Goal: Communication & Community: Share content

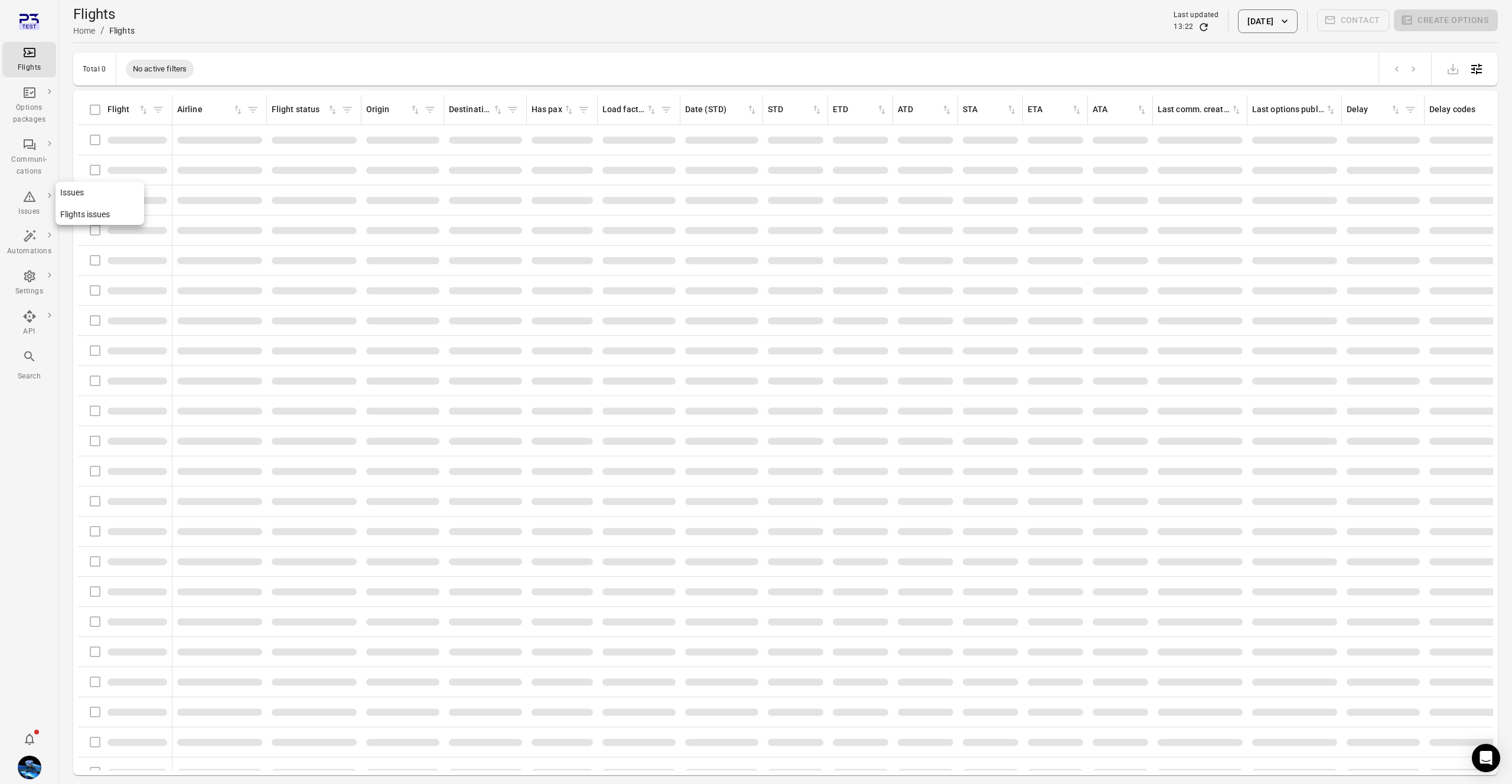
click at [36, 211] on div "Issues" at bounding box center [29, 212] width 45 height 12
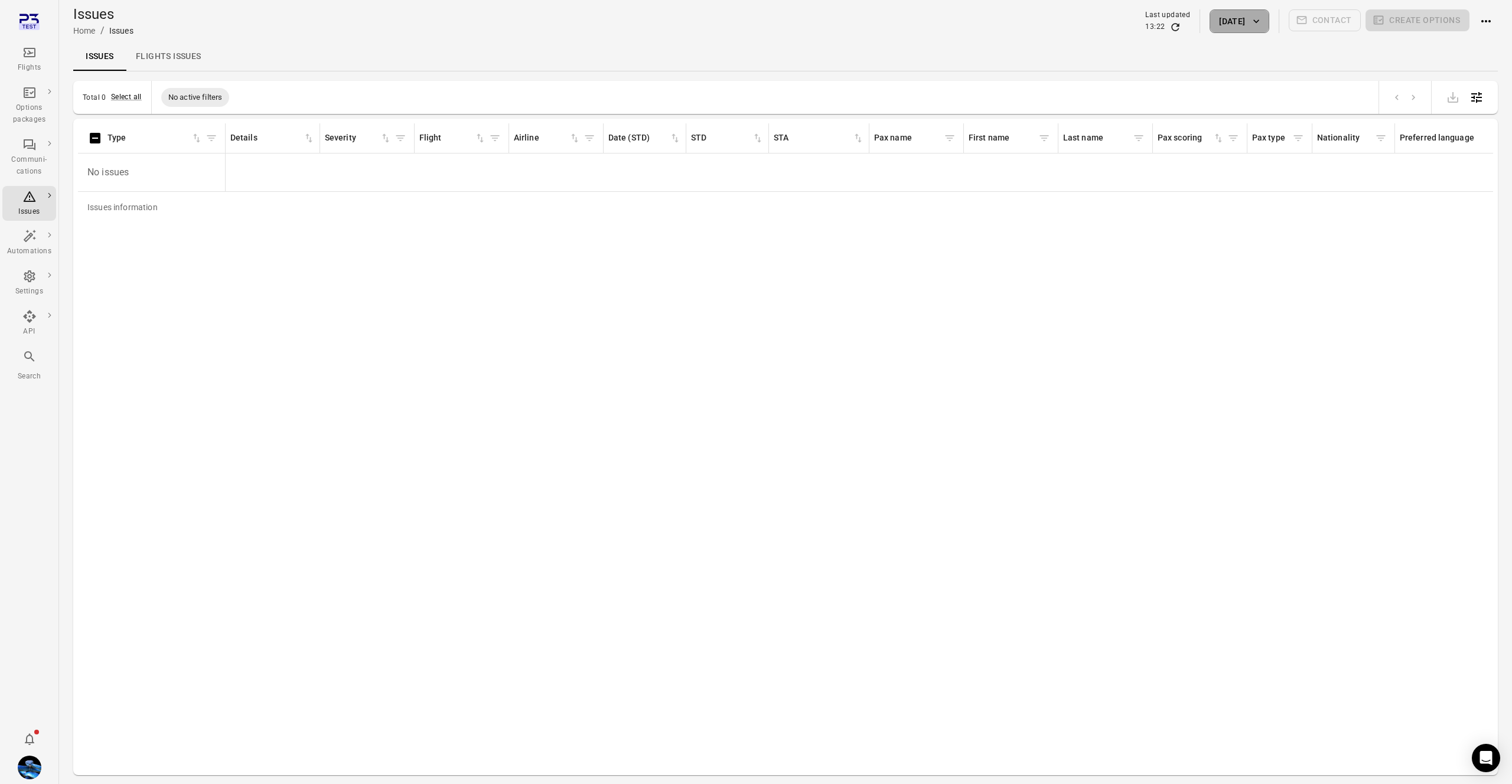
click at [1209, 14] on button "7 Oct 2025" at bounding box center [1239, 21] width 59 height 24
click at [1252, 131] on button "2" at bounding box center [1254, 133] width 21 height 21
click at [1328, 291] on button "Apply" at bounding box center [1323, 290] width 41 height 25
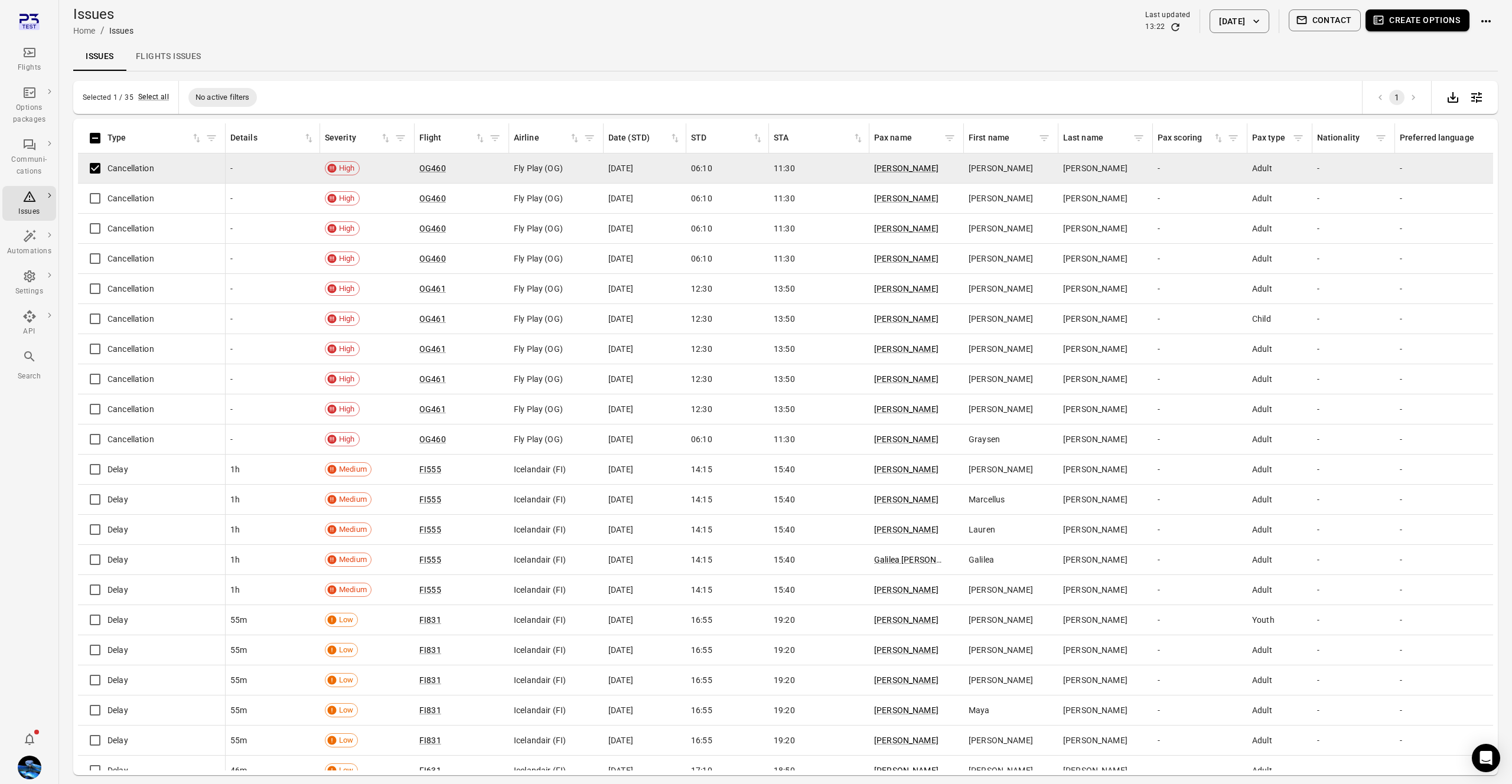
scroll to position [1, 0]
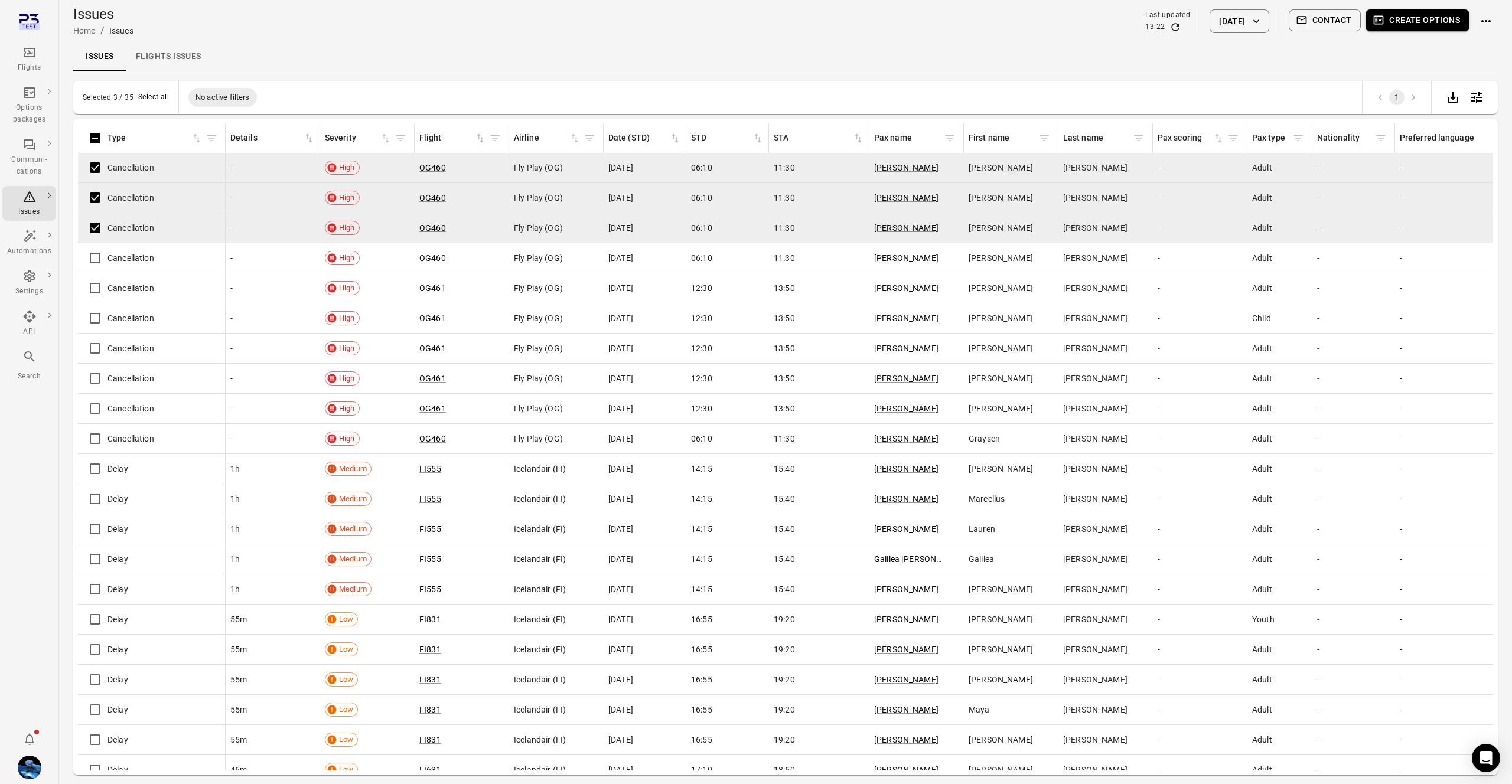
click at [1324, 13] on button "Contact" at bounding box center [1325, 20] width 72 height 21
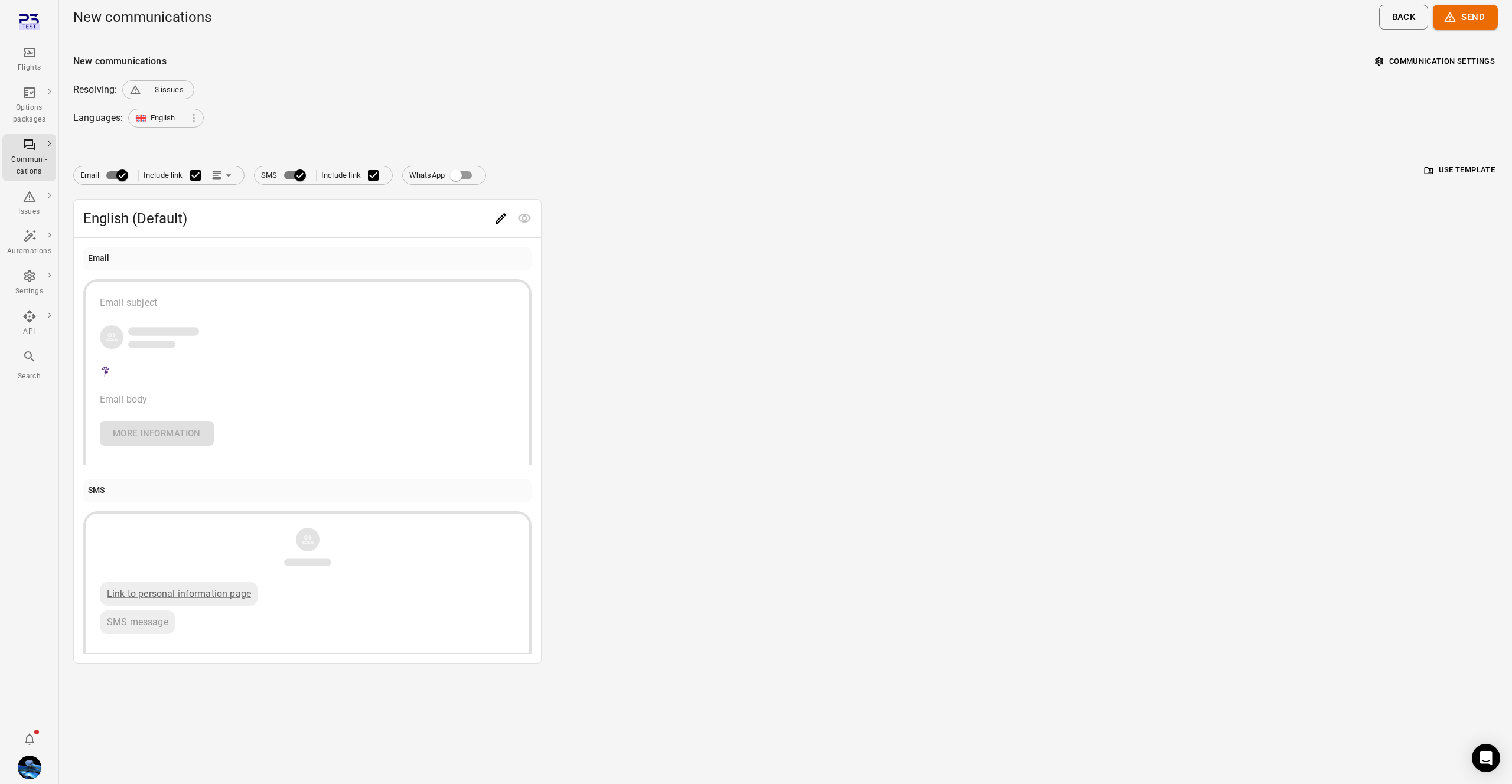
click at [156, 87] on span "3 issues" at bounding box center [169, 89] width 29 height 12
drag, startPoint x: 156, startPoint y: 87, endPoint x: 173, endPoint y: 86, distance: 17.0
click at [159, 86] on span "3 issues" at bounding box center [169, 89] width 29 height 12
click at [321, 82] on div "Resolving: 3 issues" at bounding box center [785, 90] width 1424 height 19
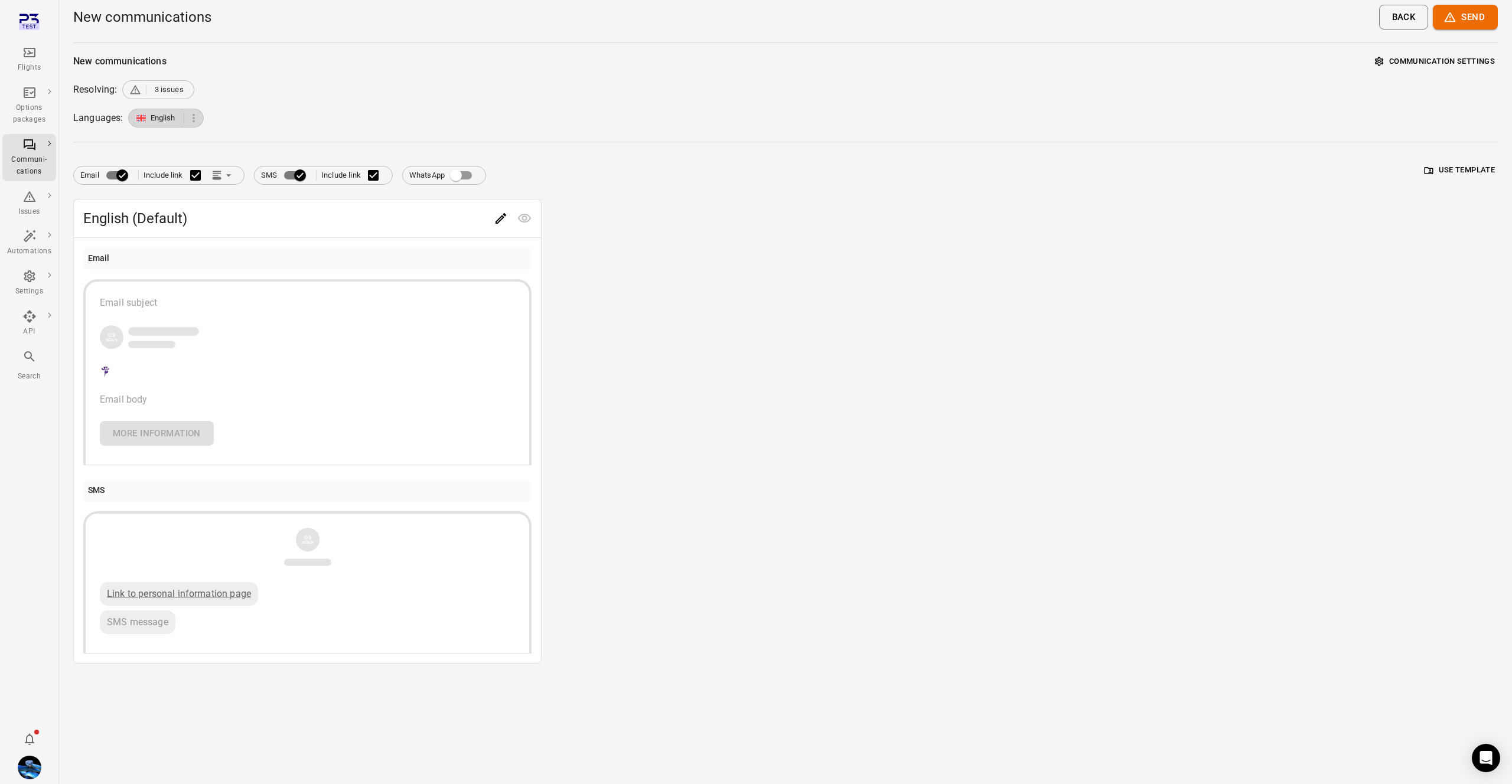
click at [638, 162] on div "Email Include link SMS Include link WhatsApp Use template" at bounding box center [785, 171] width 1424 height 29
